Goal: Information Seeking & Learning: Compare options

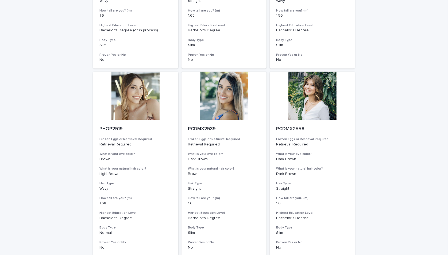
scroll to position [603, 0]
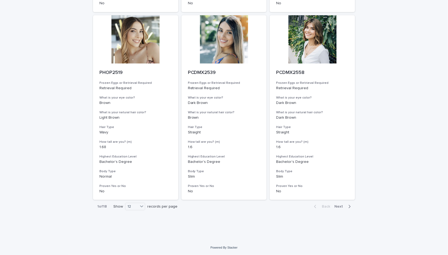
click at [346, 207] on div "button" at bounding box center [348, 206] width 5 height 5
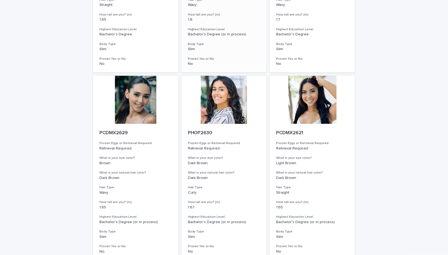
scroll to position [544, 0]
click at [123, 101] on div at bounding box center [135, 99] width 85 height 48
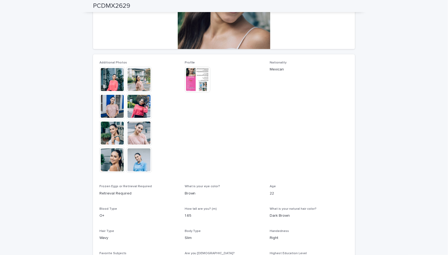
scroll to position [109, 0]
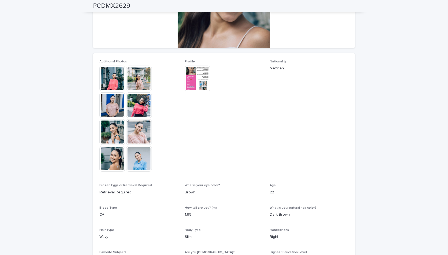
click at [198, 78] on img at bounding box center [198, 79] width 26 height 26
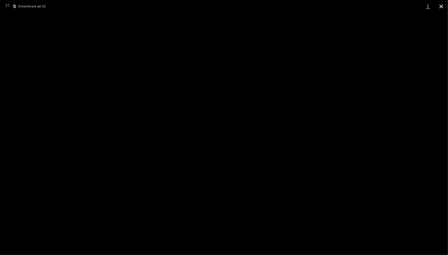
click at [443, 6] on button "Close gallery" at bounding box center [441, 6] width 13 height 13
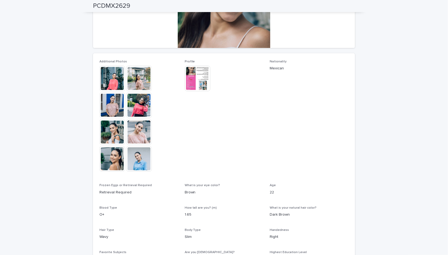
click at [106, 78] on img at bounding box center [112, 79] width 26 height 26
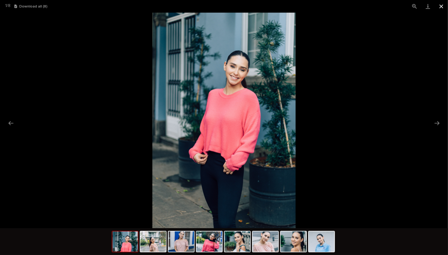
click at [443, 7] on button "Close gallery" at bounding box center [441, 6] width 13 height 13
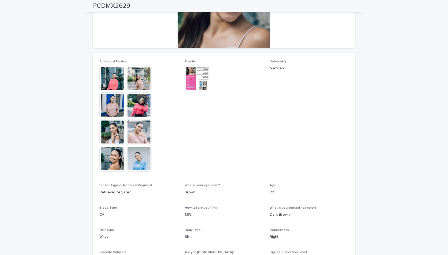
click at [59, 109] on div "Loading... Saving… Loading... Saving… PCDMX2629 PCDMX2629 Sorry, there was an e…" at bounding box center [224, 106] width 448 height 396
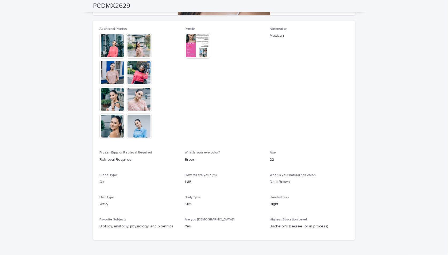
scroll to position [139, 0]
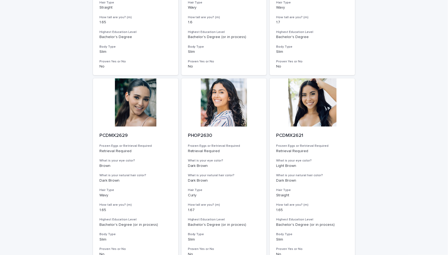
scroll to position [541, 0]
click at [212, 125] on div at bounding box center [224, 102] width 85 height 48
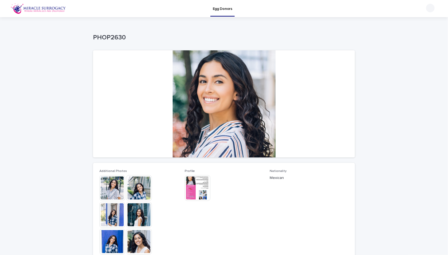
click at [191, 185] on img at bounding box center [198, 188] width 26 height 26
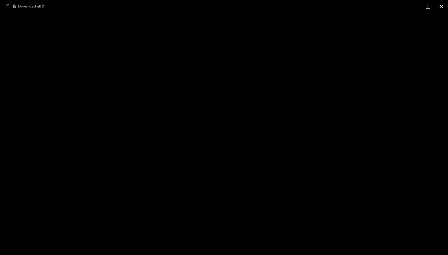
click at [441, 11] on button "Close gallery" at bounding box center [441, 6] width 13 height 13
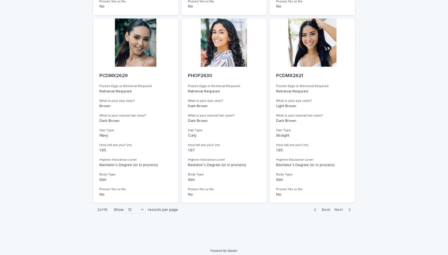
scroll to position [603, 0]
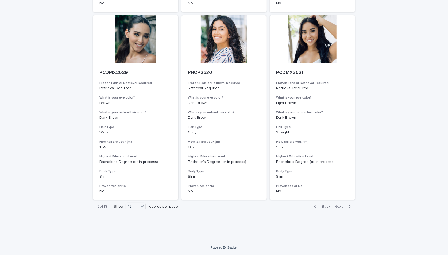
click at [342, 205] on span "Next" at bounding box center [341, 206] width 12 height 4
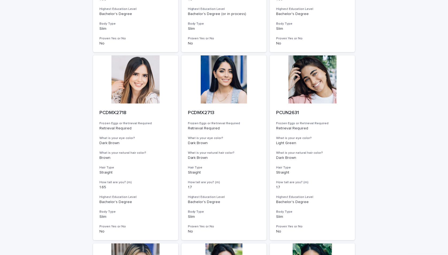
scroll to position [377, 0]
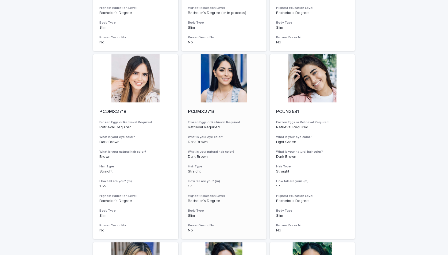
click at [220, 79] on div at bounding box center [224, 78] width 85 height 48
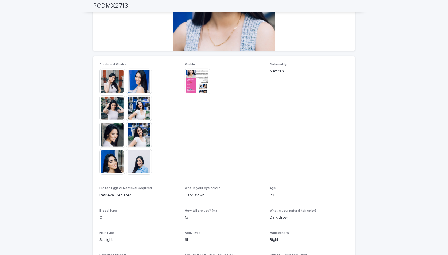
scroll to position [107, 0]
click at [199, 82] on img at bounding box center [198, 81] width 26 height 26
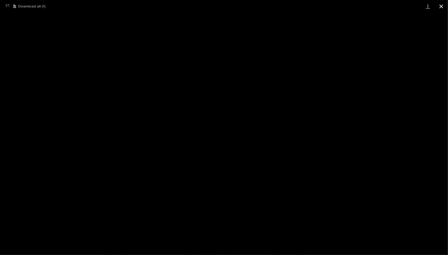
click at [439, 6] on button "Close gallery" at bounding box center [441, 6] width 13 height 13
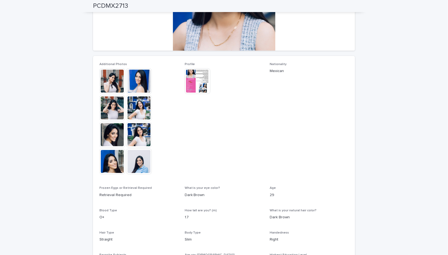
click at [86, 137] on div "Loading... Saving… Loading... Saving… PCDMX2713 PCDMX2713 Sorry, there was an e…" at bounding box center [224, 108] width 448 height 396
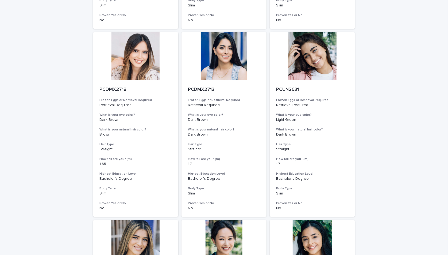
scroll to position [399, 0]
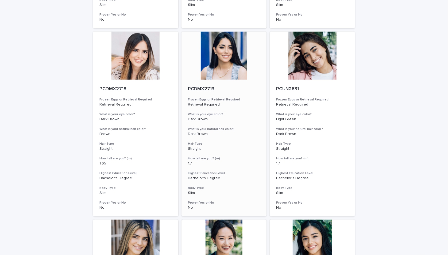
click at [215, 64] on div at bounding box center [224, 56] width 85 height 48
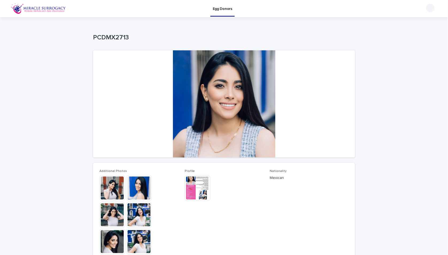
click at [112, 183] on img at bounding box center [112, 188] width 26 height 26
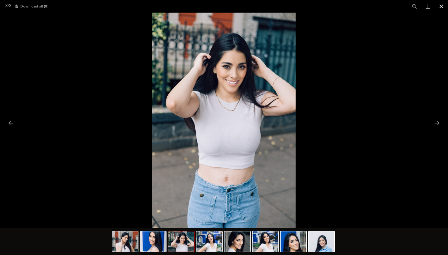
click at [445, 3] on button "Close gallery" at bounding box center [441, 6] width 13 height 13
